Goal: Obtain resource: Download file/media

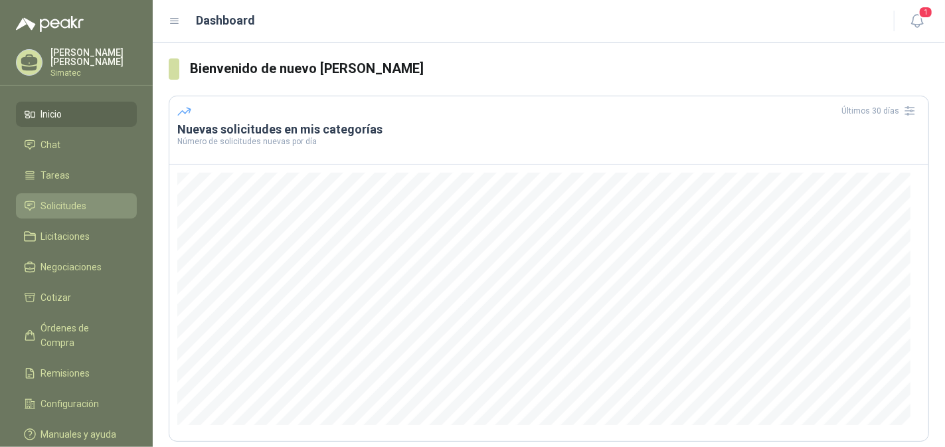
click at [70, 202] on span "Solicitudes" at bounding box center [64, 206] width 46 height 15
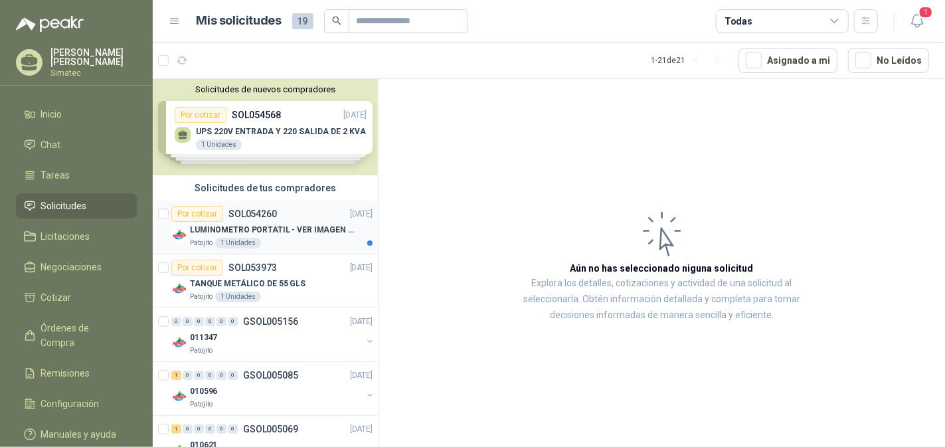
click at [307, 235] on div "LUMINOMETRO PORTATIL - VER IMAGEN ADJUNTA" at bounding box center [281, 230] width 183 height 16
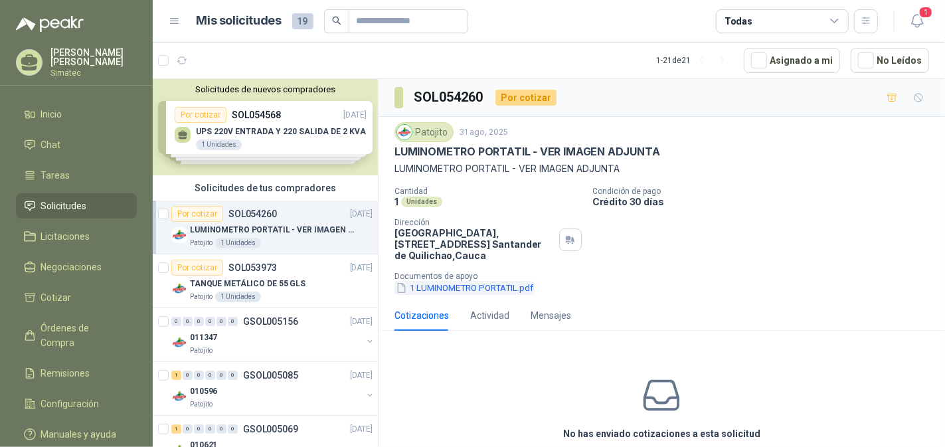
click at [464, 285] on button "1 LUMINOMETRO PORTATIL.pdf" at bounding box center [465, 288] width 140 height 14
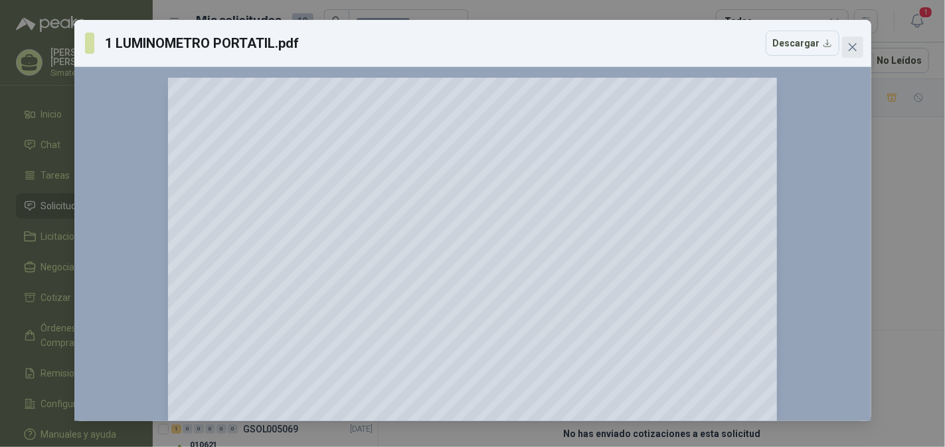
click at [860, 50] on span "Close" at bounding box center [852, 47] width 21 height 11
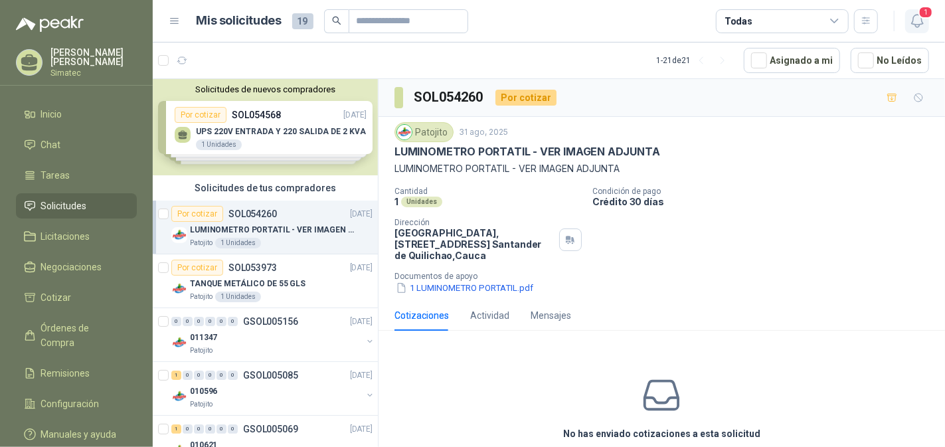
click at [922, 15] on span "1" at bounding box center [926, 12] width 15 height 13
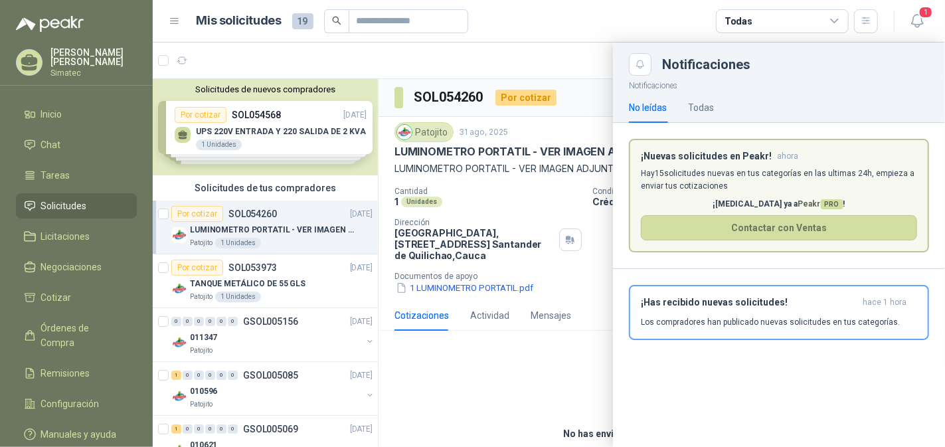
click at [563, 349] on div at bounding box center [549, 245] width 793 height 405
